Goal: Complete application form

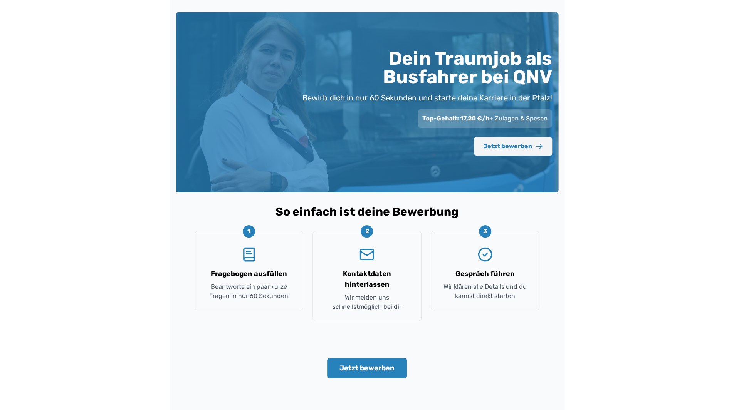
click at [521, 148] on button "Jetzt bewerben" at bounding box center [513, 146] width 78 height 19
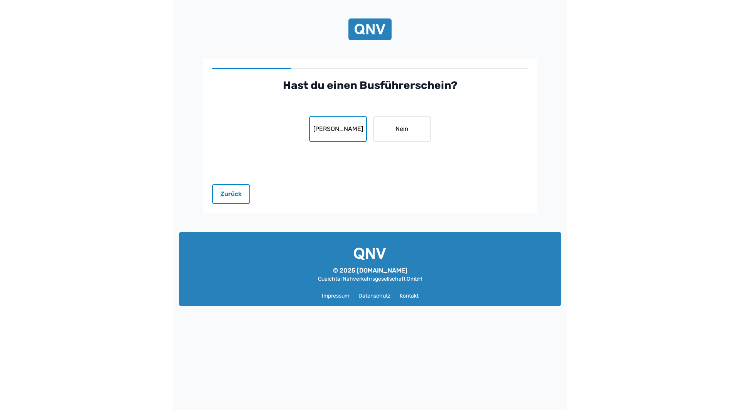
click at [340, 128] on button "[PERSON_NAME]" at bounding box center [338, 129] width 58 height 26
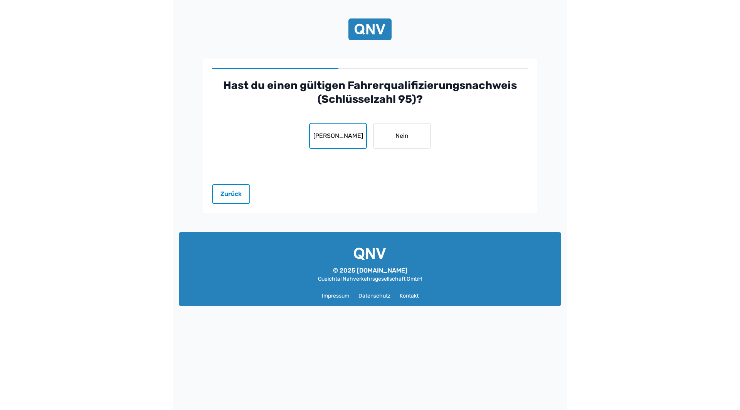
click at [341, 135] on button "[PERSON_NAME]" at bounding box center [338, 136] width 58 height 26
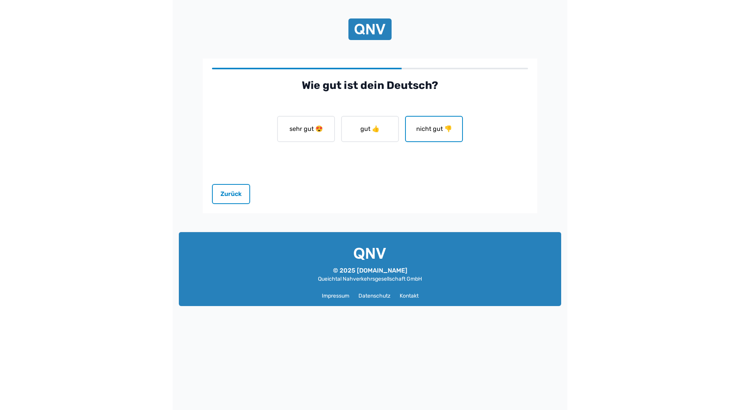
click at [434, 131] on button "nicht gut 👎" at bounding box center [434, 129] width 58 height 26
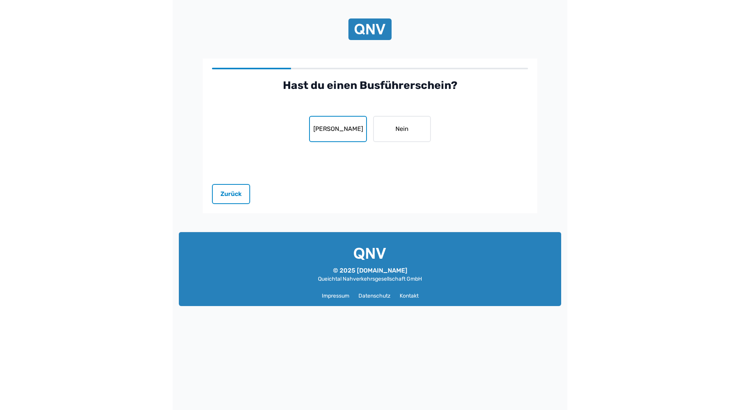
click at [362, 131] on button "[PERSON_NAME]" at bounding box center [338, 129] width 58 height 26
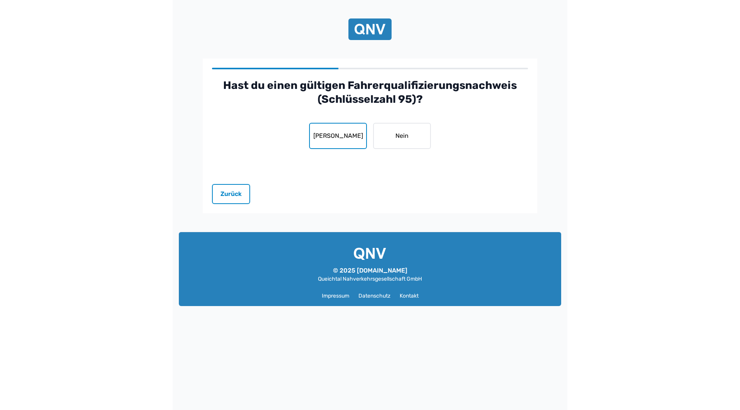
click at [338, 128] on button "[PERSON_NAME]" at bounding box center [338, 136] width 58 height 26
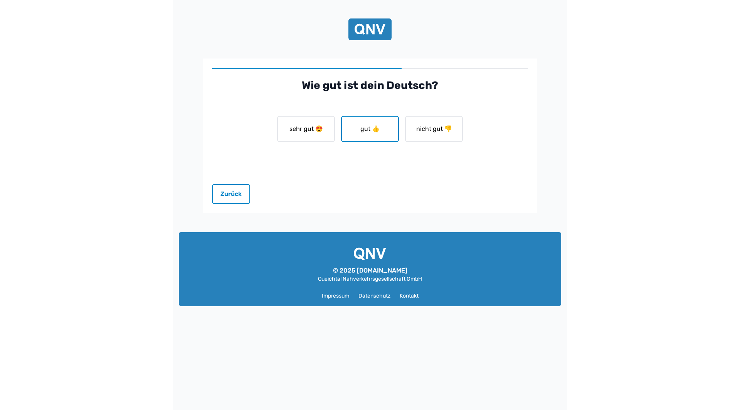
click at [360, 132] on button "gut 👍" at bounding box center [370, 129] width 58 height 26
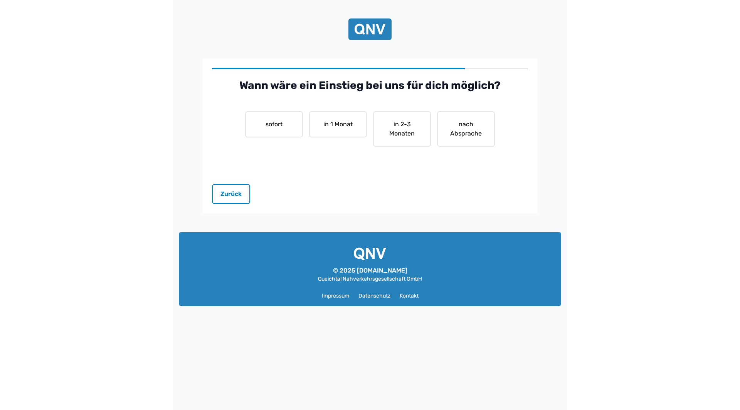
click at [374, 18] on div at bounding box center [370, 29] width 382 height 34
click at [374, 27] on img at bounding box center [370, 29] width 31 height 15
click at [234, 195] on button "Zurück" at bounding box center [231, 194] width 38 height 20
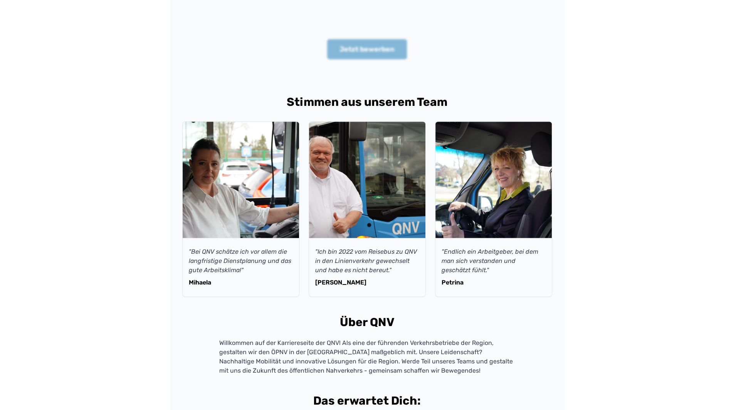
scroll to position [308, 0]
